Goal: Check status: Check status

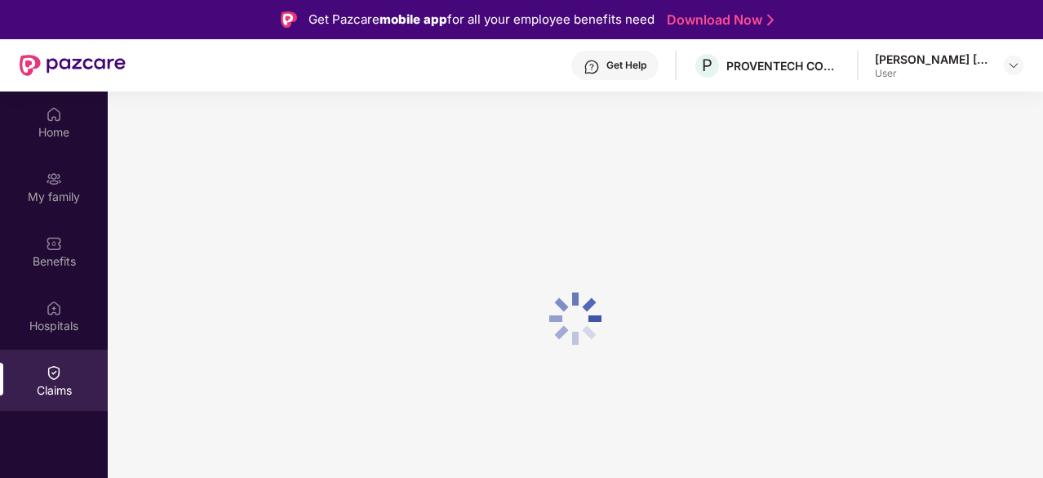
scroll to position [91, 0]
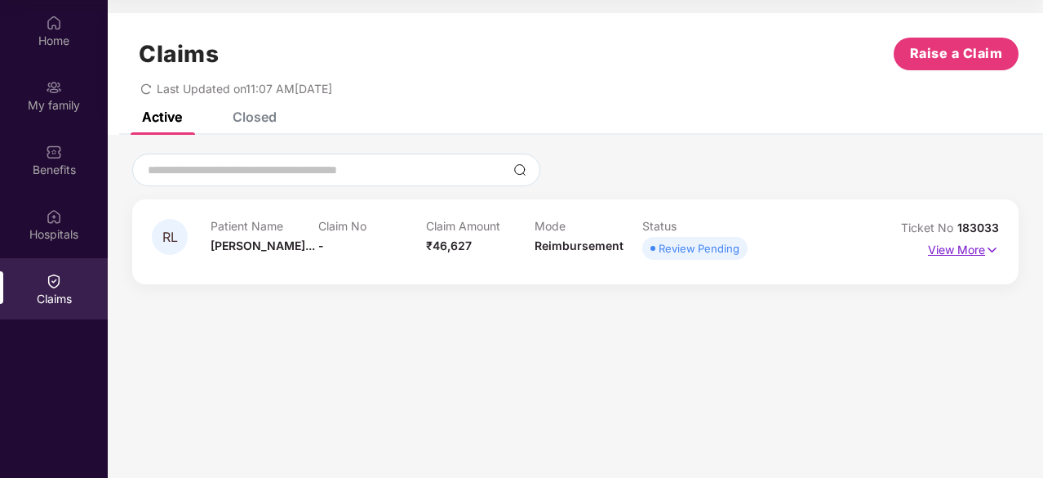
click at [983, 246] on p "View More" at bounding box center [963, 248] width 71 height 22
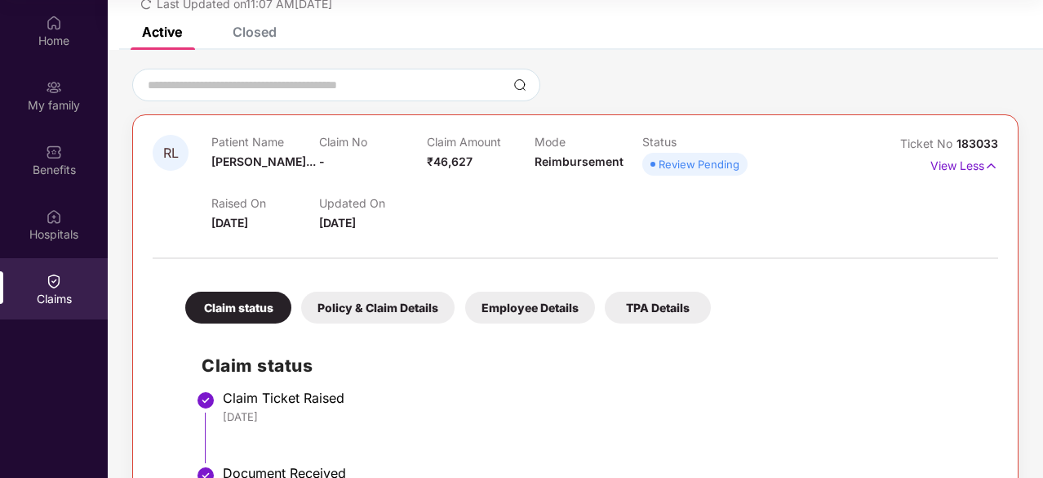
scroll to position [77, 0]
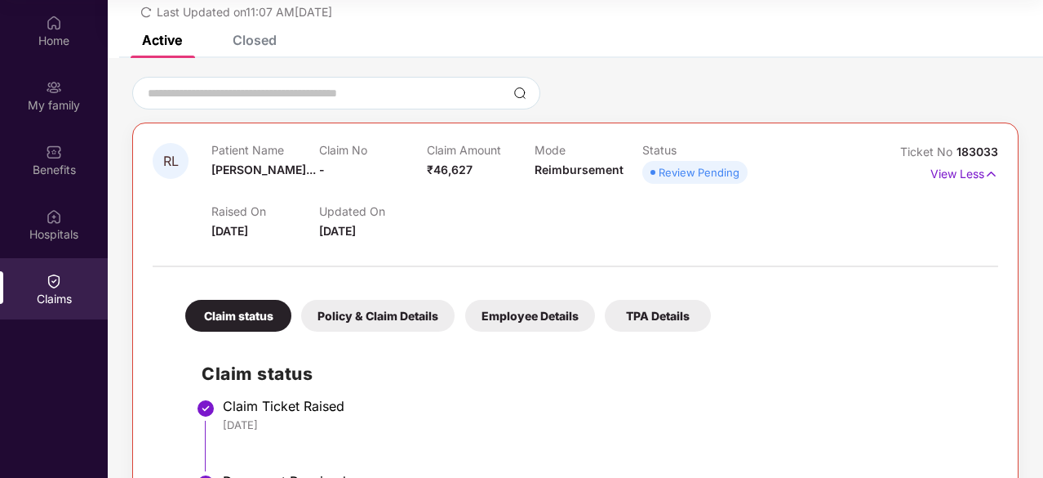
click at [372, 316] on div "Policy & Claim Details" at bounding box center [377, 316] width 153 height 32
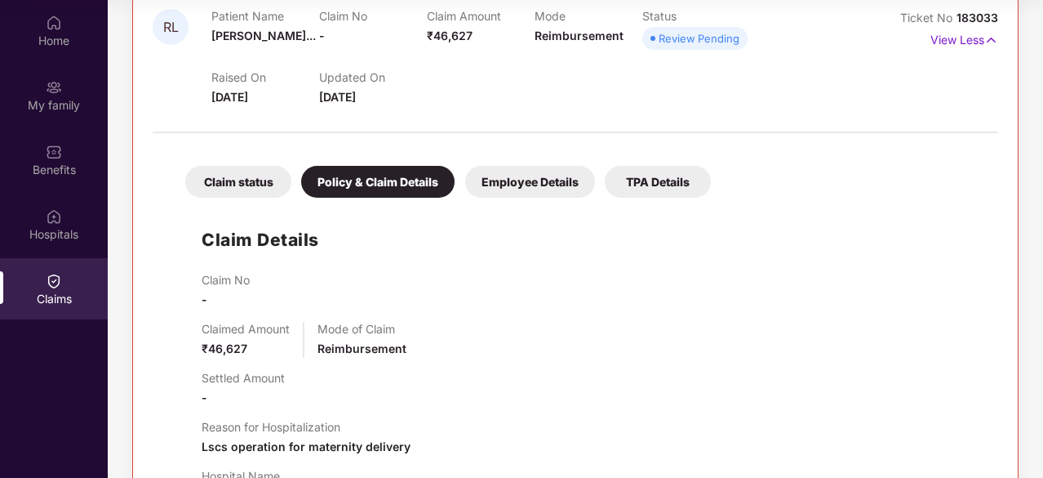
scroll to position [214, 0]
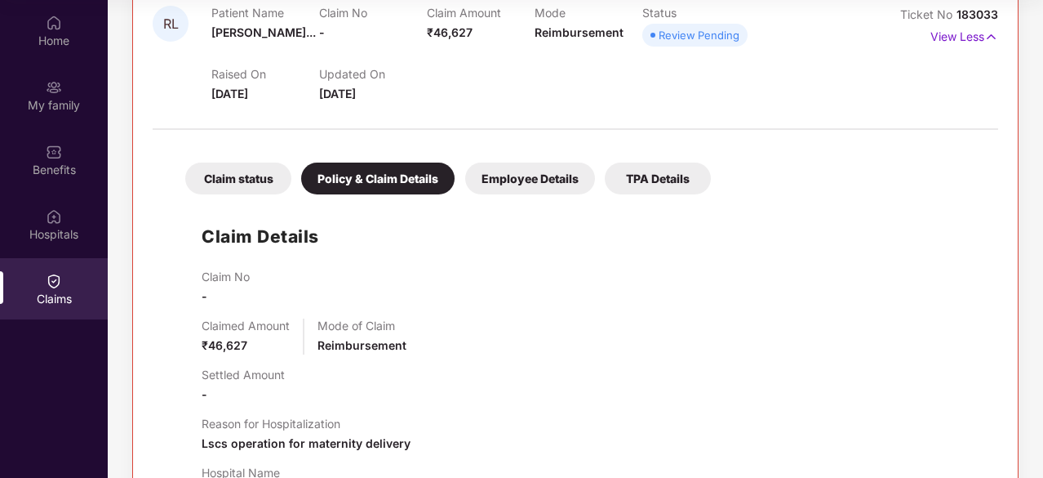
click at [539, 176] on div "Employee Details" at bounding box center [530, 178] width 130 height 32
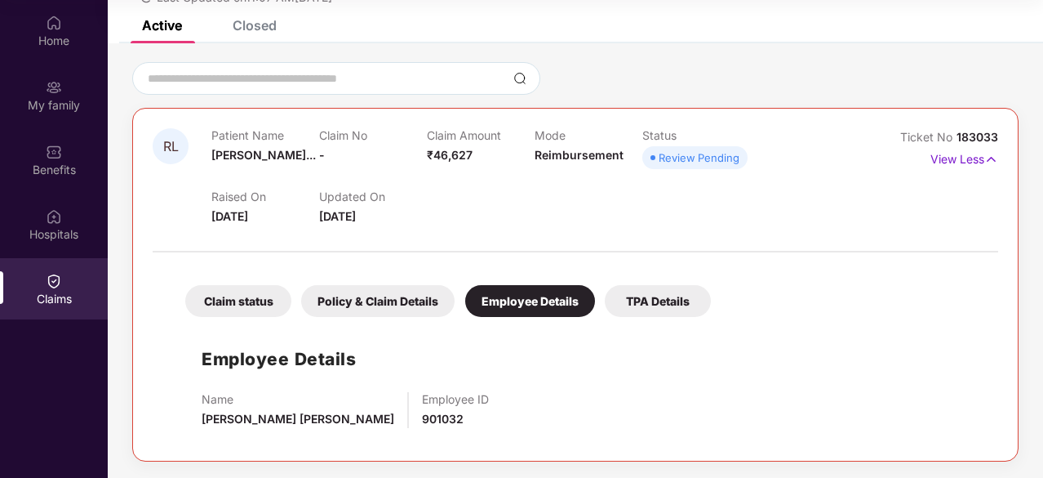
scroll to position [90, 0]
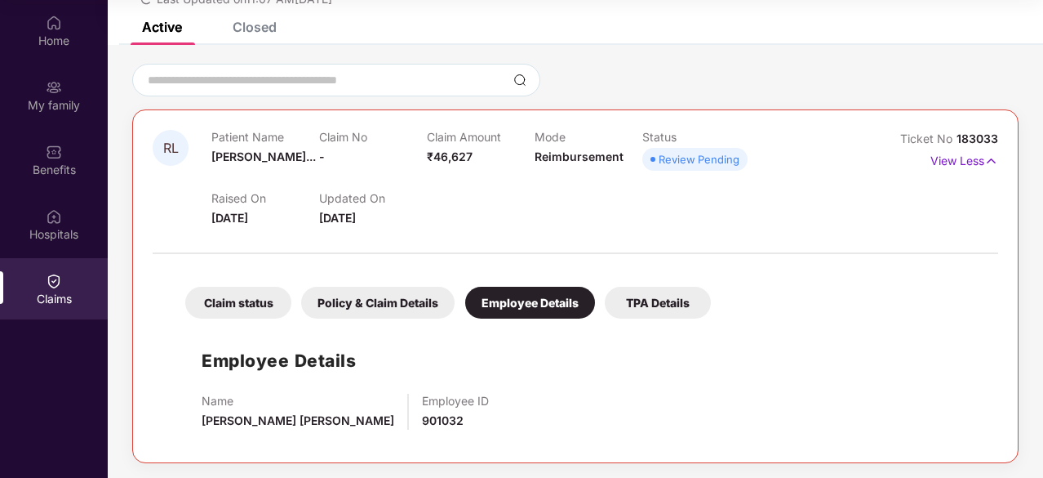
click at [666, 300] on div "TPA Details" at bounding box center [658, 303] width 106 height 32
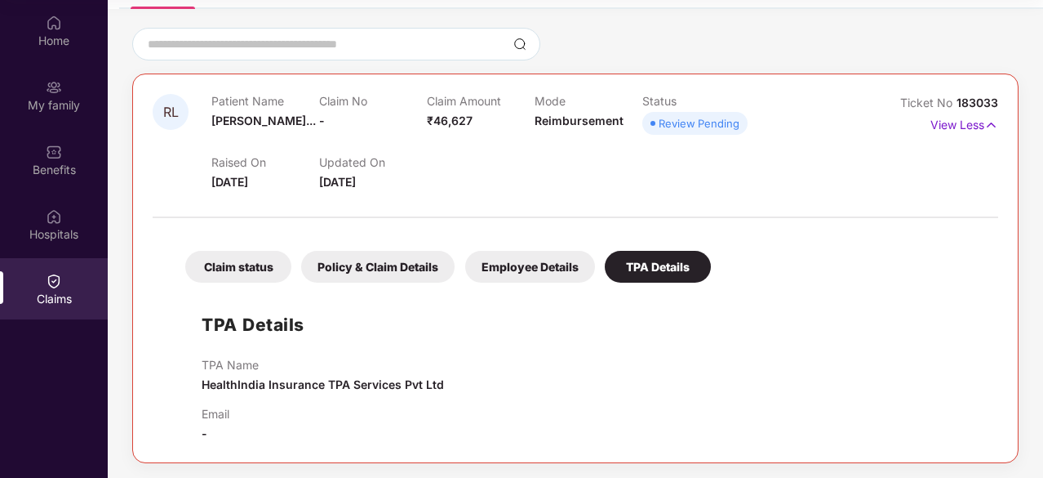
scroll to position [0, 0]
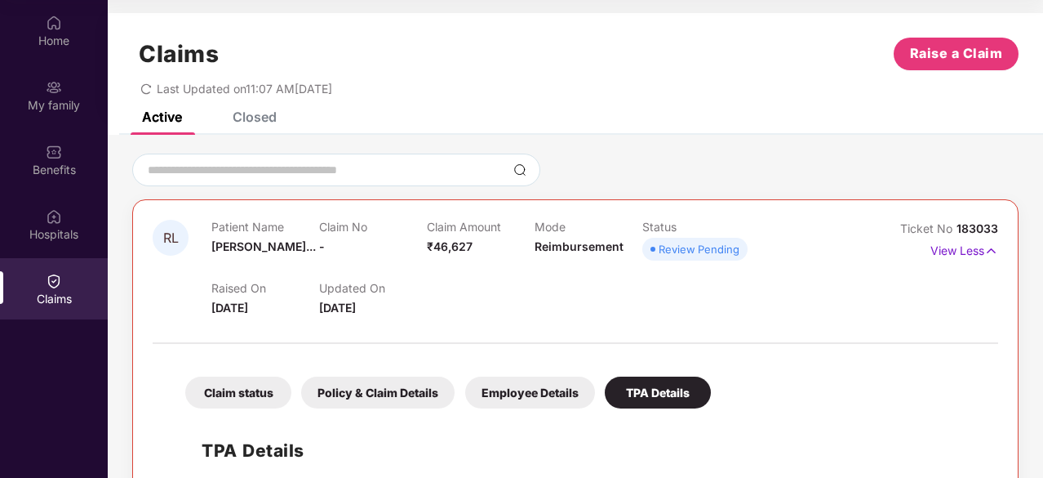
click at [257, 122] on div "Closed" at bounding box center [255, 117] width 44 height 16
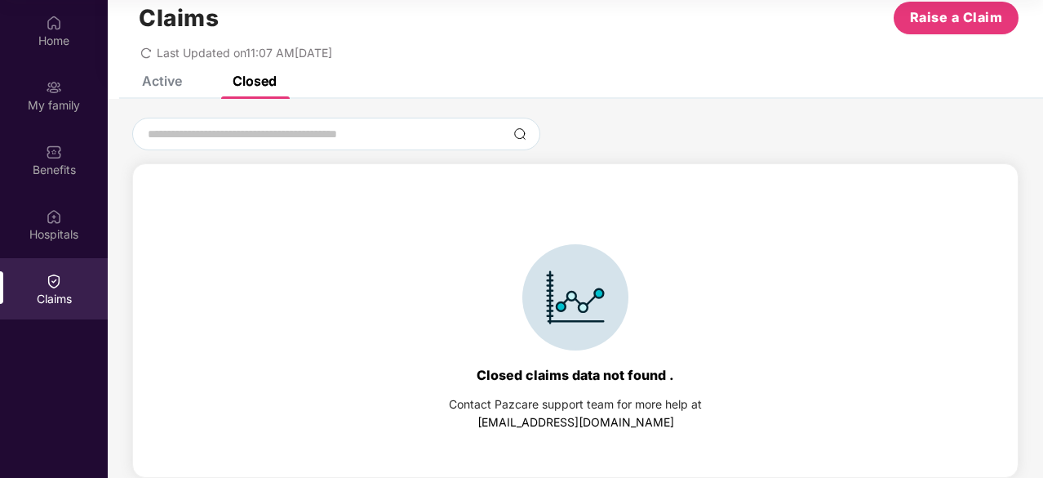
scroll to position [35, 0]
click at [145, 83] on div "Active" at bounding box center [162, 81] width 40 height 16
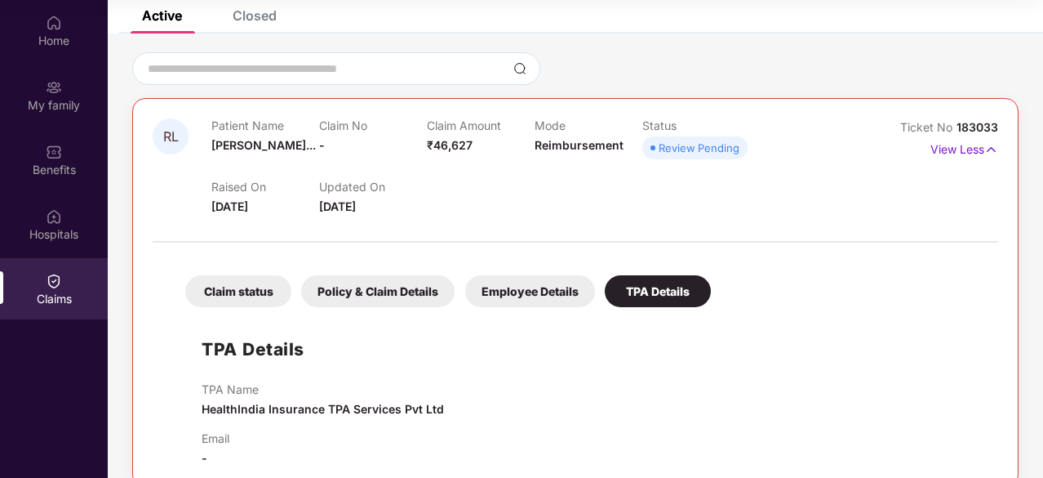
scroll to position [126, 0]
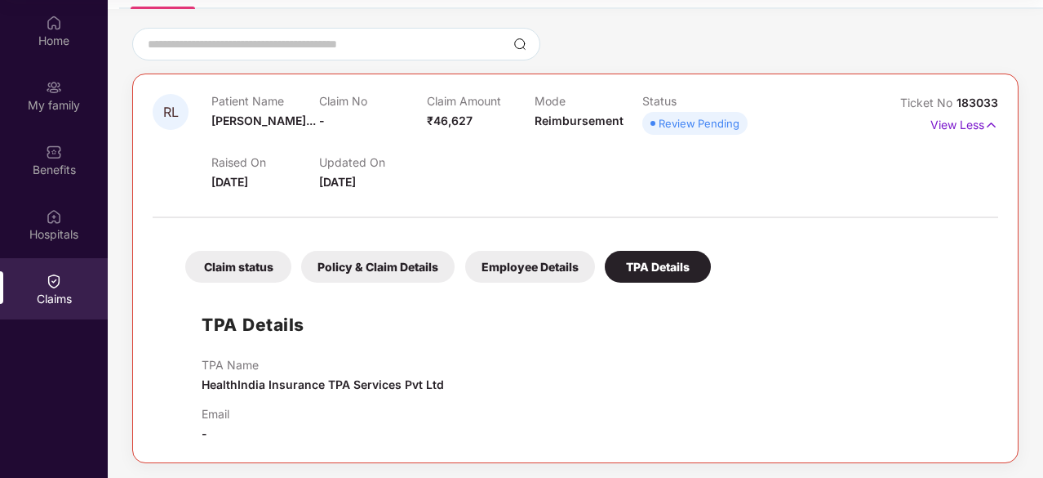
click at [276, 322] on h1 "TPA Details" at bounding box center [253, 324] width 103 height 27
click at [275, 385] on span "HealthIndia Insurance TPA Services Pvt Ltd" at bounding box center [323, 384] width 242 height 14
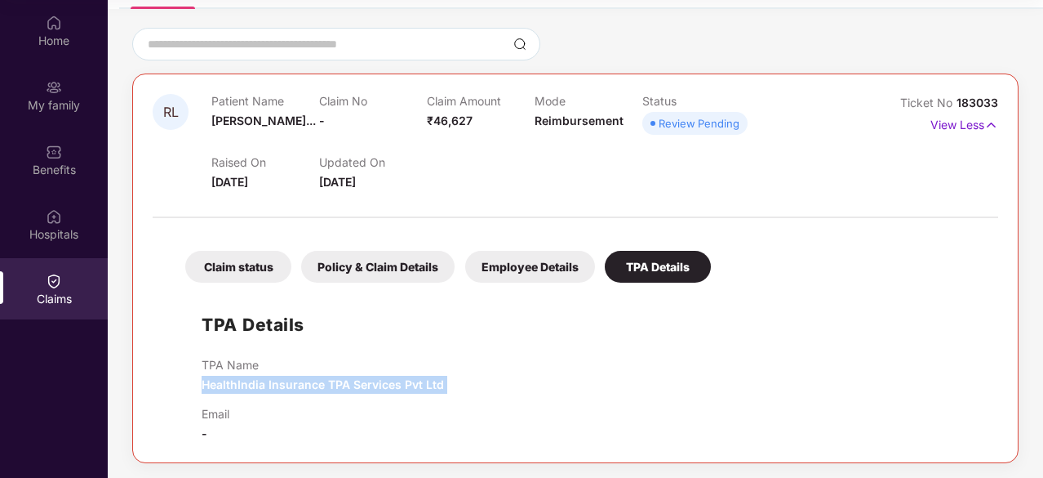
click at [275, 385] on span "HealthIndia Insurance TPA Services Pvt Ltd" at bounding box center [323, 384] width 242 height 14
